Goal: Information Seeking & Learning: Learn about a topic

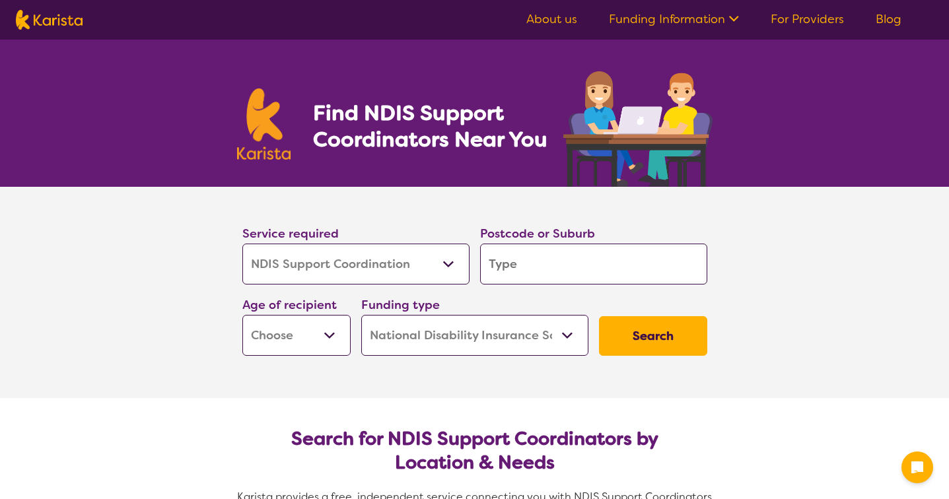
select select "NDIS Support Coordination"
select select "NDIS"
select select "NDIS Support Coordination"
select select "NDIS"
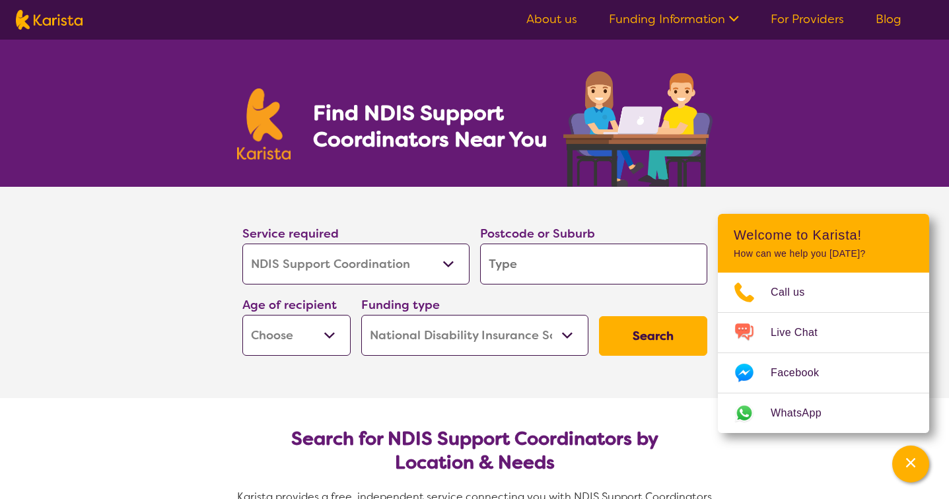
click at [503, 281] on input "search" at bounding box center [593, 264] width 227 height 41
type input "C"
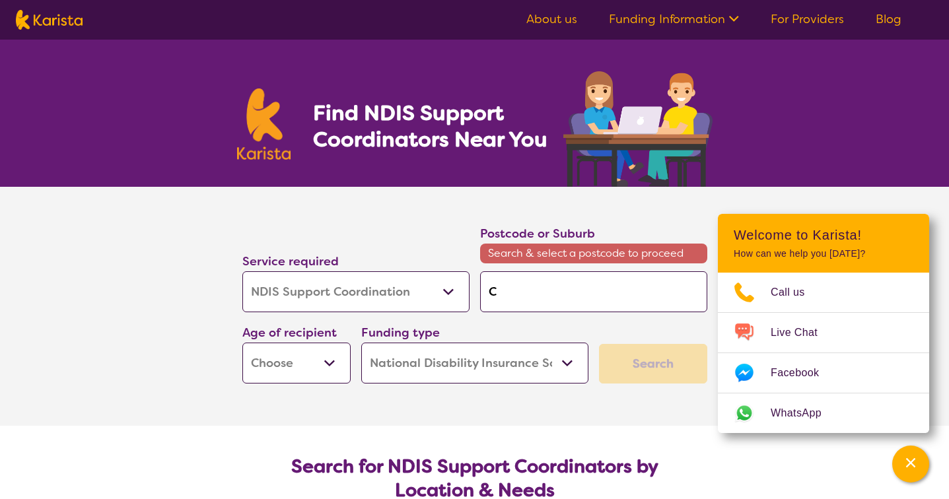
type input "Ch"
type input "Che"
type input "Ches"
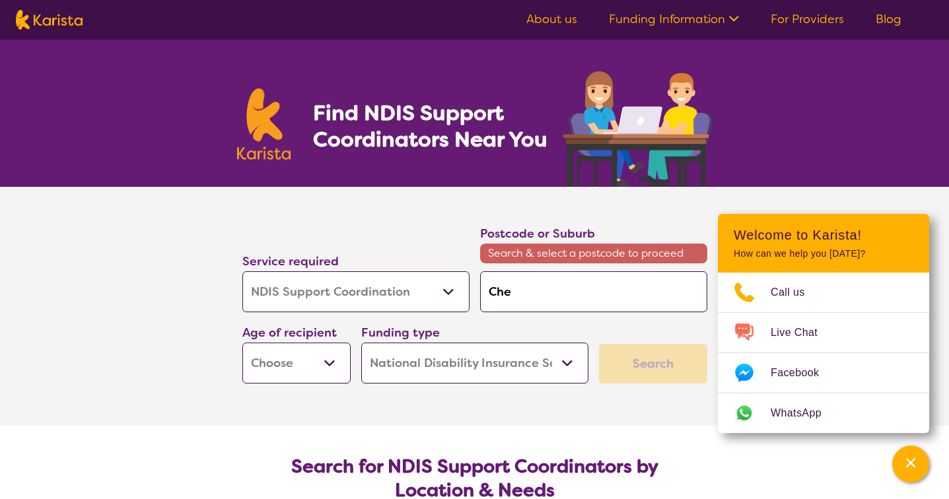
type input "Ches"
type input "Chest"
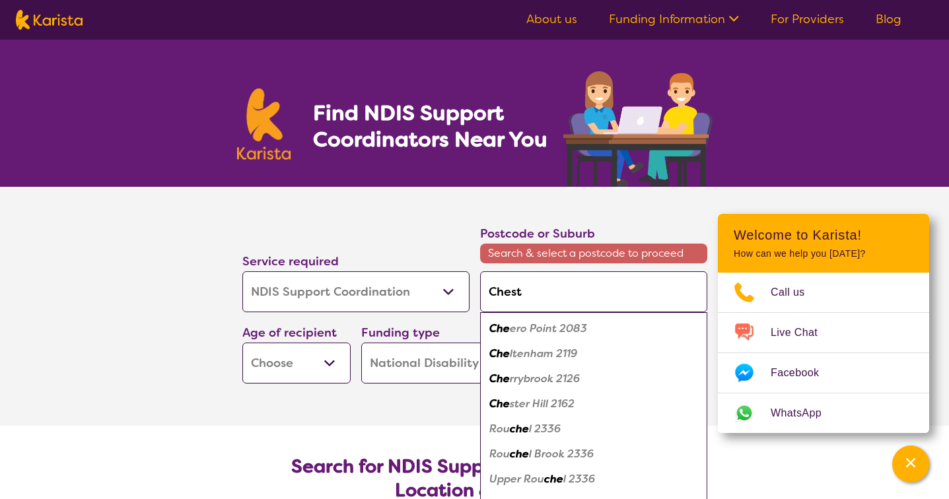
type input "Chesti"
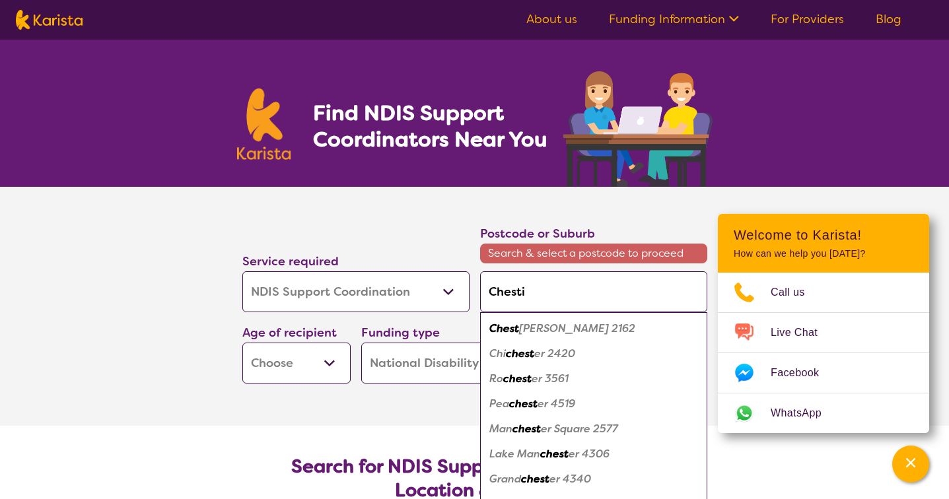
type input "Chest"
type input "Cheste"
type input "Chest"
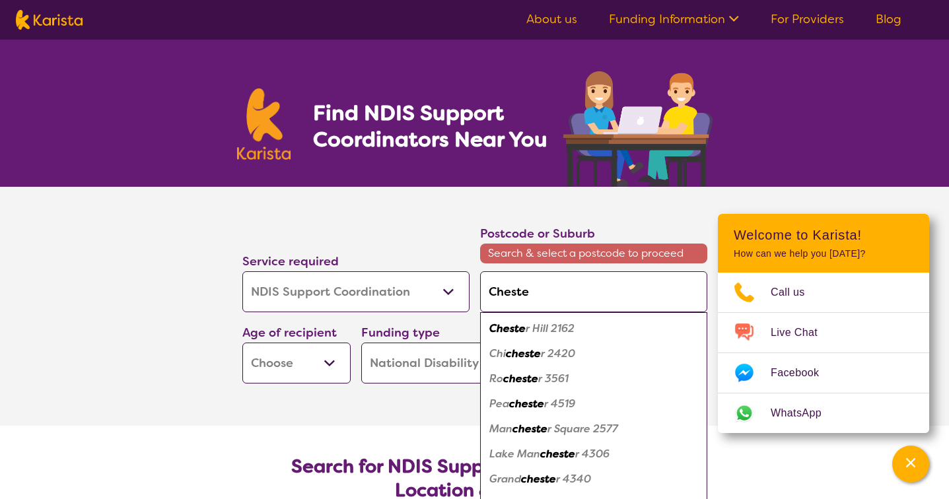
type input "Chest"
type input "Cheste"
type input "[PERSON_NAME]"
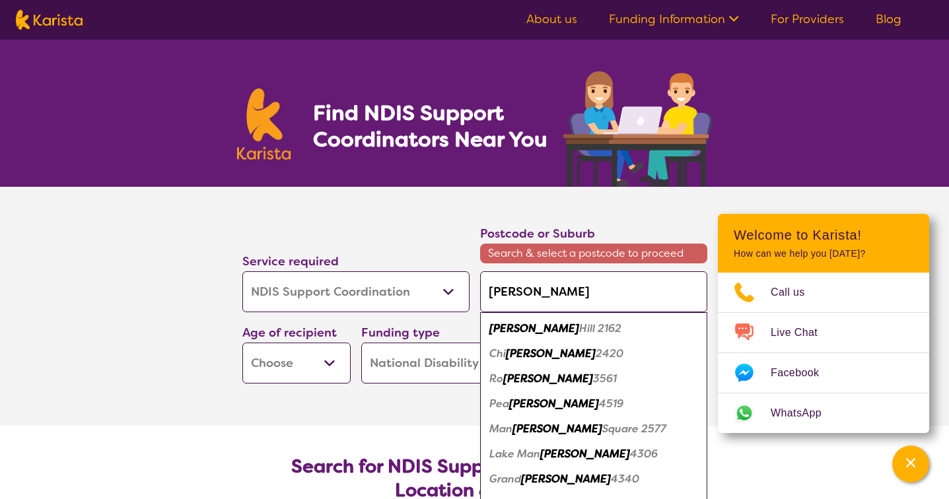
click at [507, 334] on em "[PERSON_NAME]" at bounding box center [534, 329] width 90 height 14
type input "2162"
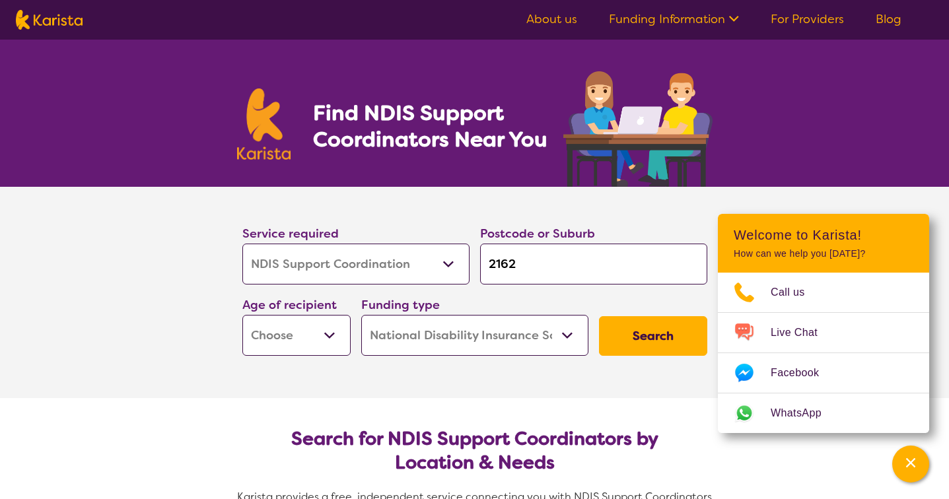
click at [281, 330] on select "Early Childhood - 0 to 9 Child - 10 to 11 Adolescent - 12 to 17 Adult - 18 to 6…" at bounding box center [296, 335] width 108 height 41
select select "AD"
click at [396, 354] on select "Home Care Package (HCP) National Disability Insurance Scheme (NDIS) I don't know" at bounding box center [474, 335] width 227 height 41
click at [634, 338] on button "Search" at bounding box center [653, 336] width 108 height 40
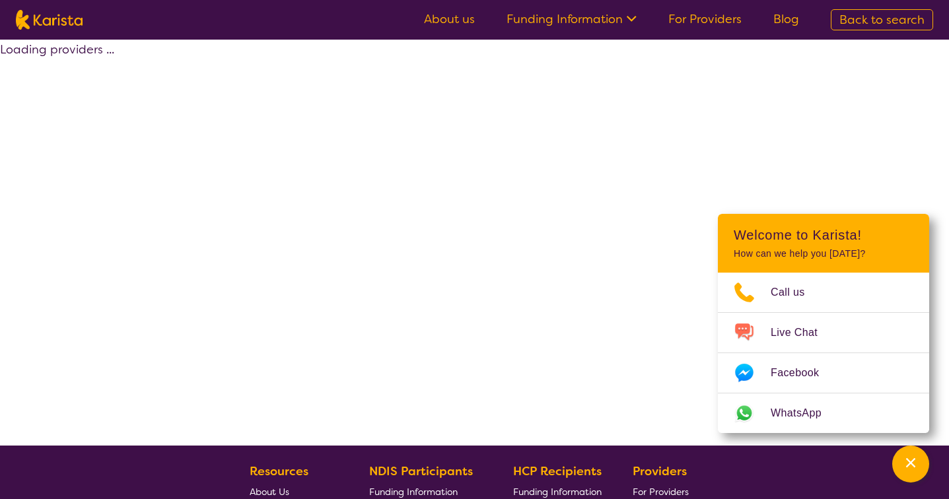
select select "by_score"
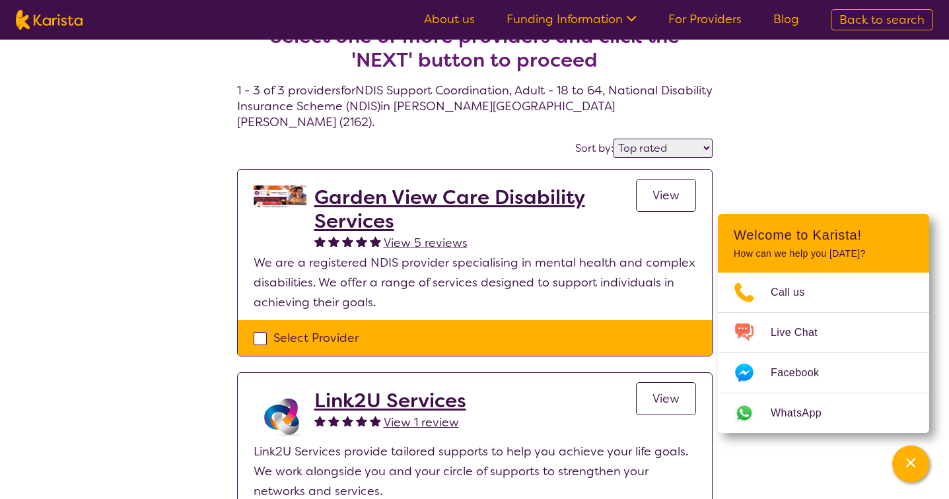
scroll to position [32, 0]
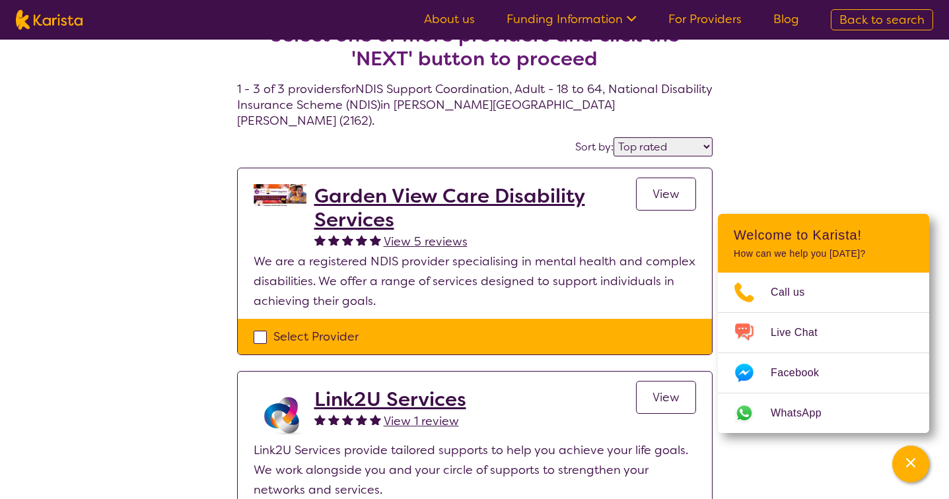
select select "NDIS Support Coordination"
select select "AD"
select select "NDIS"
select select "NDIS Support Coordination"
select select "AD"
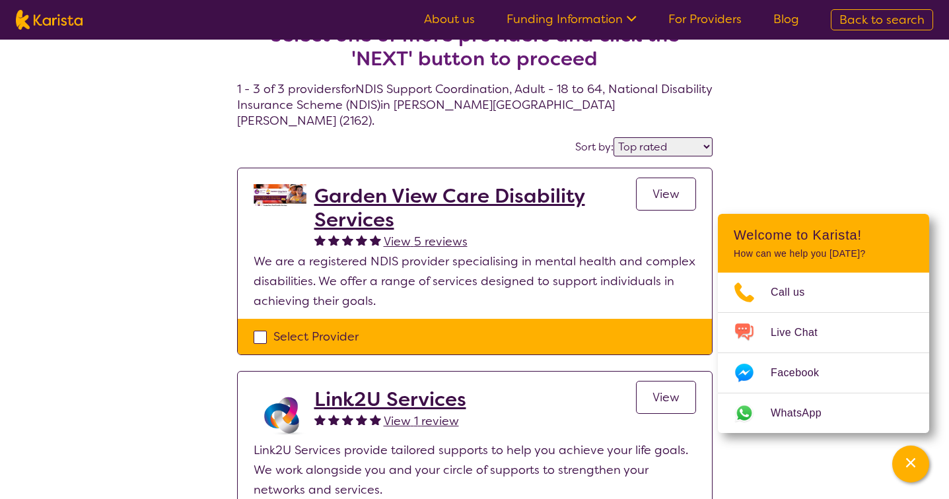
select select "NDIS"
